Goal: Information Seeking & Learning: Find specific fact

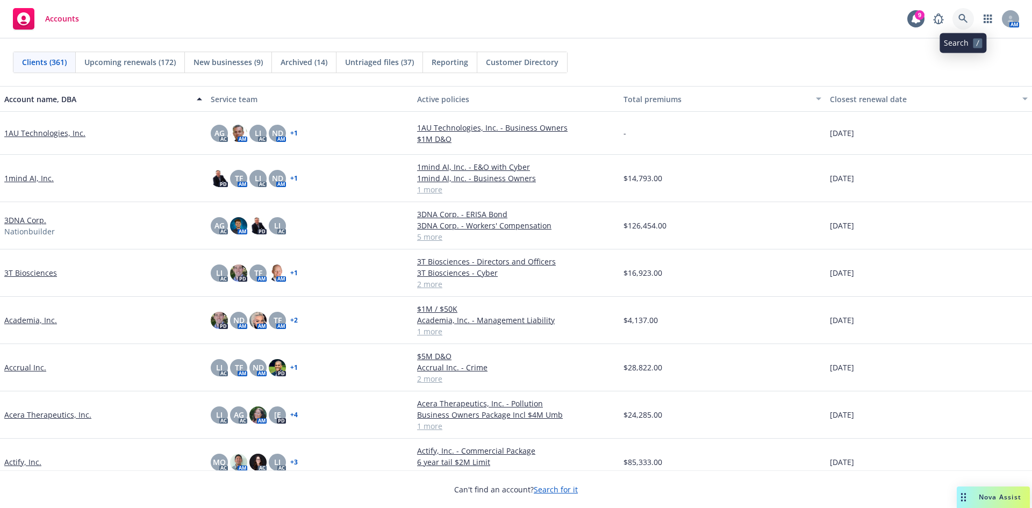
click at [965, 16] on icon at bounding box center [963, 19] width 10 height 10
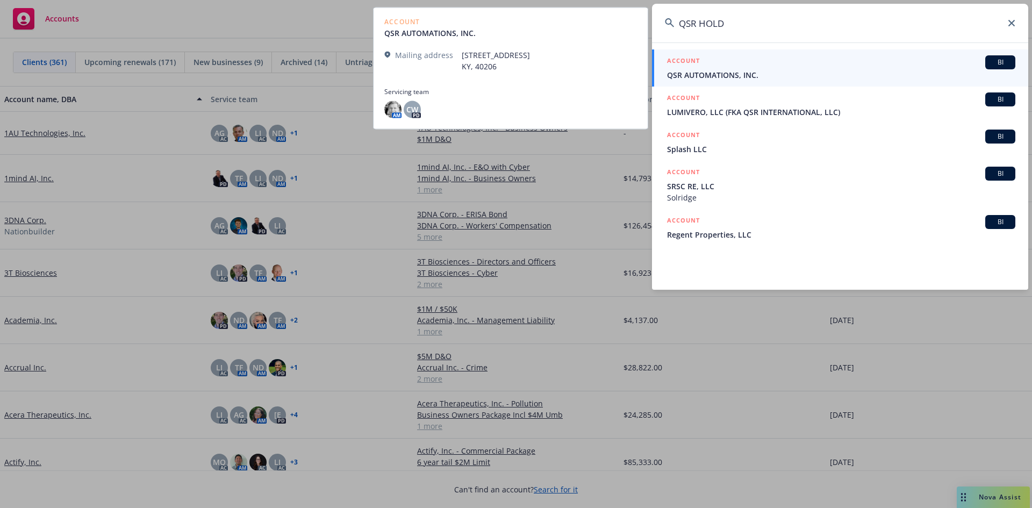
type input "QSR HOLD"
click at [726, 75] on span "QSR AUTOMATIONS, INC." at bounding box center [841, 74] width 348 height 11
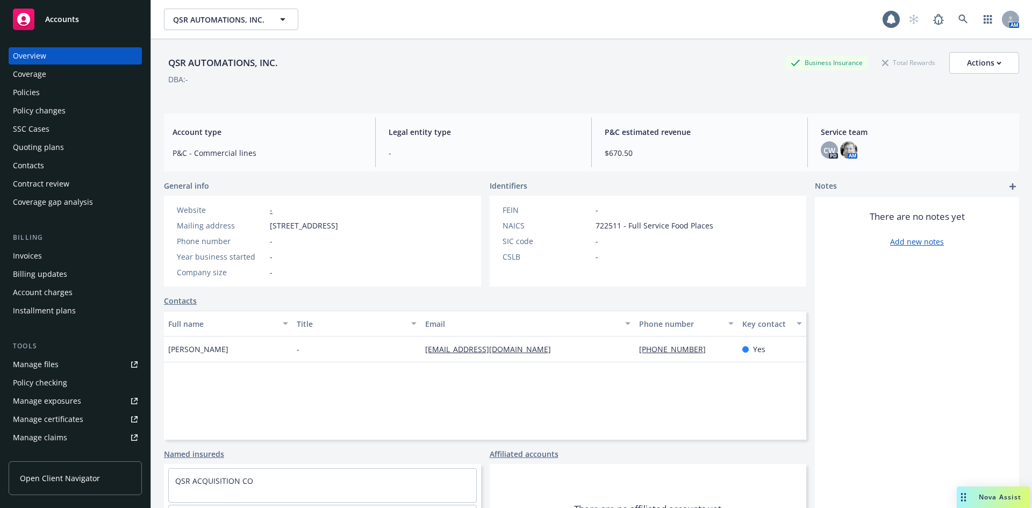
click at [33, 91] on div "Policies" at bounding box center [26, 92] width 27 height 17
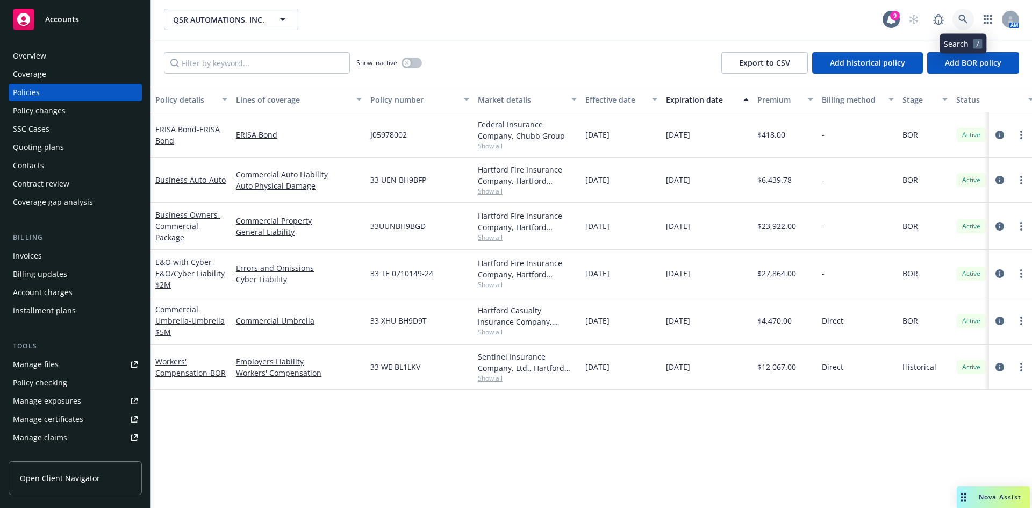
click at [964, 21] on icon at bounding box center [963, 20] width 10 height 10
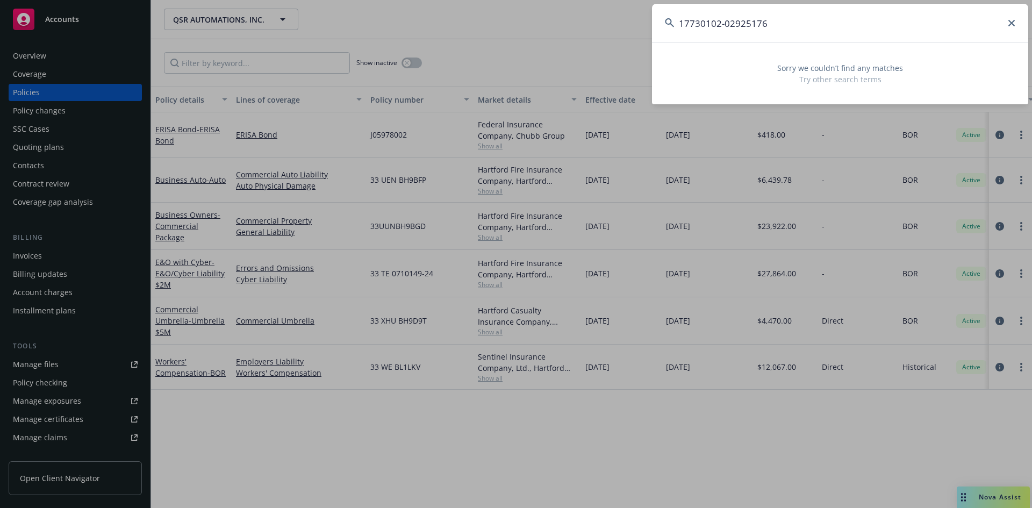
drag, startPoint x: 798, startPoint y: 29, endPoint x: 719, endPoint y: 25, distance: 78.6
click at [719, 25] on input "17730102-02925176" at bounding box center [840, 23] width 376 height 39
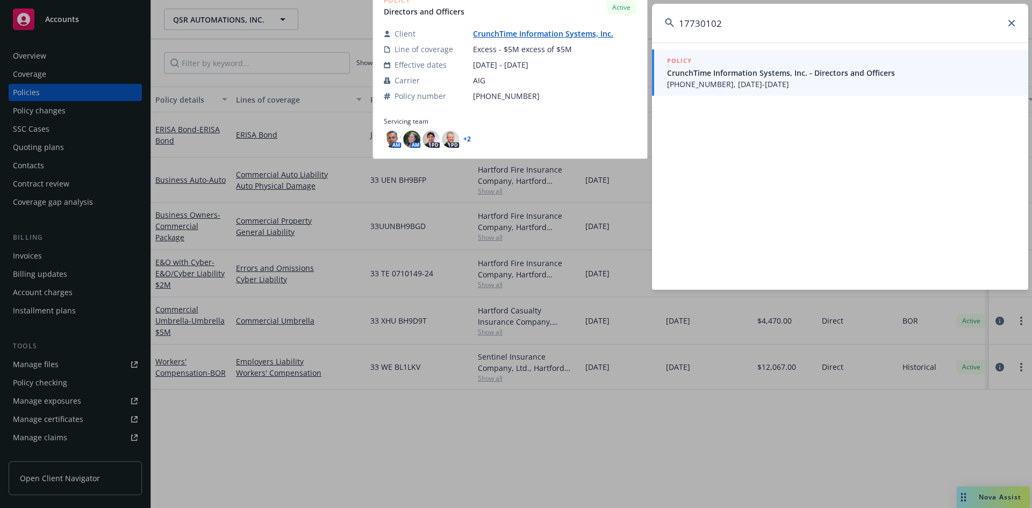
type input "17730102"
click at [717, 87] on span "01-773-01-02, 06/25/2025-06/25/2026" at bounding box center [841, 83] width 348 height 11
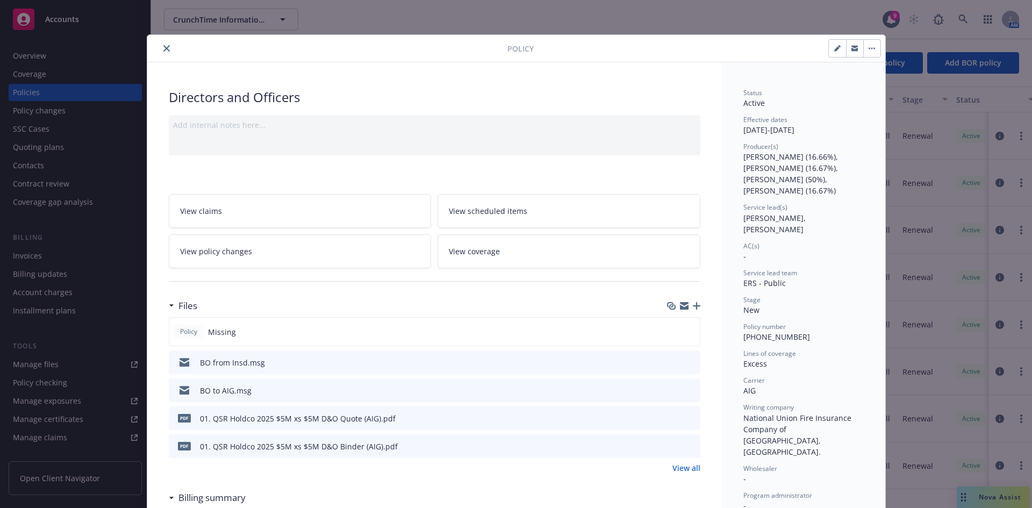
click at [163, 48] on icon "close" at bounding box center [166, 48] width 6 height 6
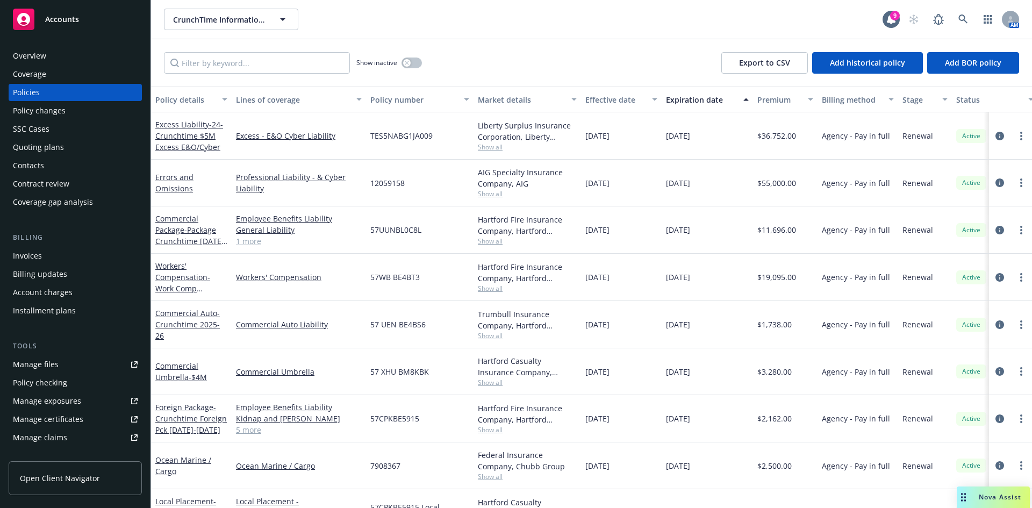
click at [48, 257] on div "Invoices" at bounding box center [75, 255] width 125 height 17
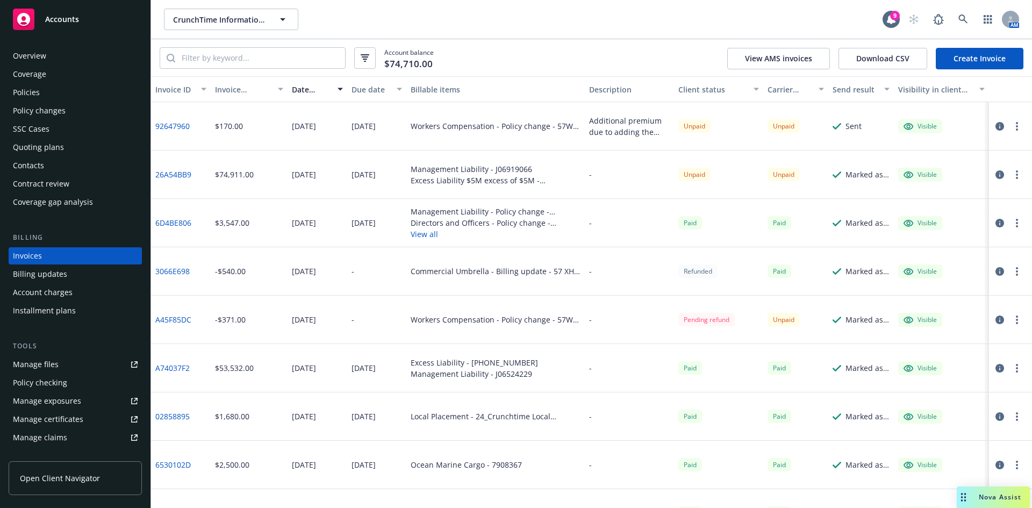
click at [176, 172] on link "26A54BB9" at bounding box center [173, 174] width 36 height 11
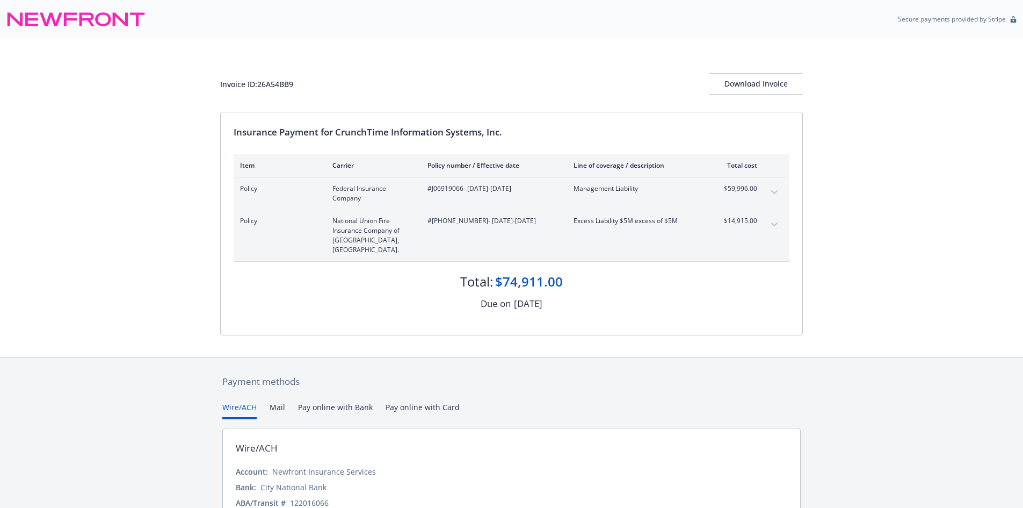
click at [777, 223] on icon "expand content" at bounding box center [774, 224] width 6 height 4
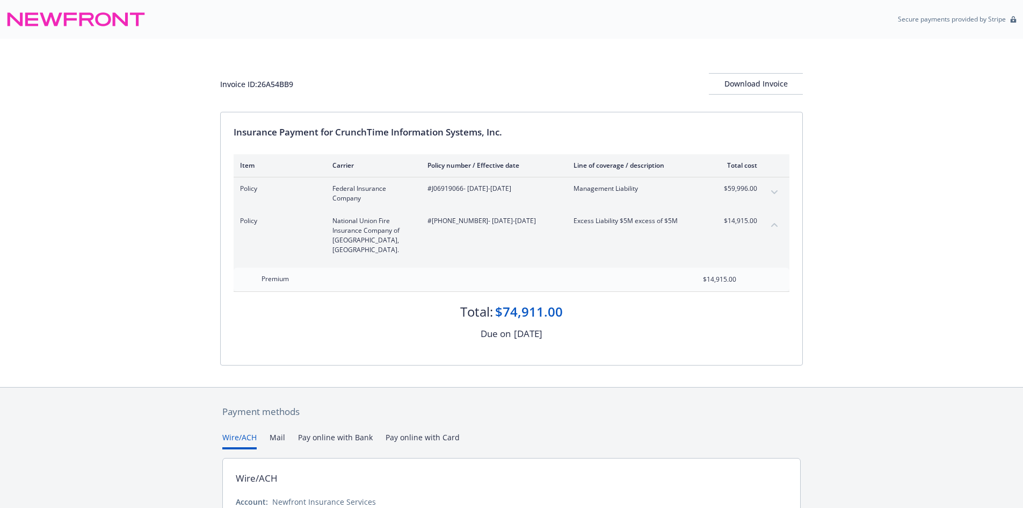
click at [733, 221] on span "$14,915.00" at bounding box center [737, 221] width 40 height 10
